Goal: Transaction & Acquisition: Register for event/course

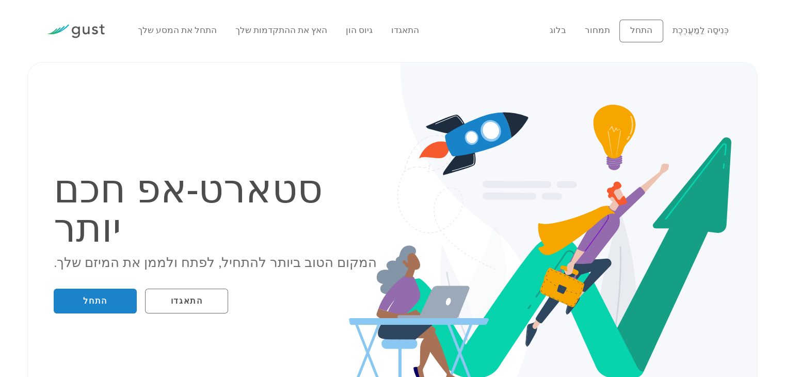
click at [510, 37] on ul "התחל את המסע שלך האץ את ההתקדמות שלך גיוס הון התאגדו" at bounding box center [336, 30] width 396 height 13
click at [346, 26] on font "גיוס הון" at bounding box center [359, 30] width 27 height 10
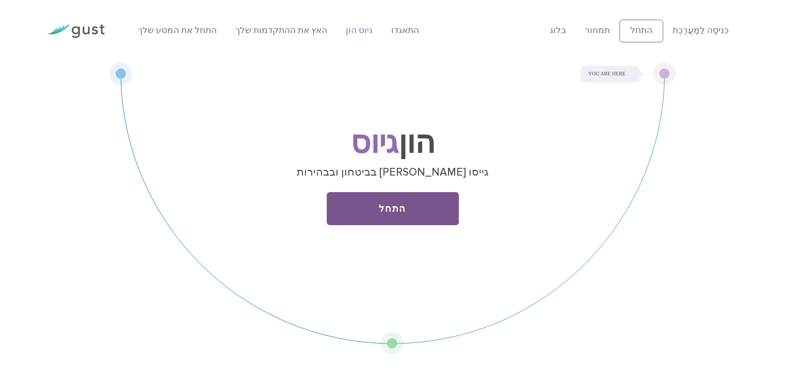
click at [351, 214] on link "התחל" at bounding box center [393, 208] width 132 height 33
